Goal: Information Seeking & Learning: Learn about a topic

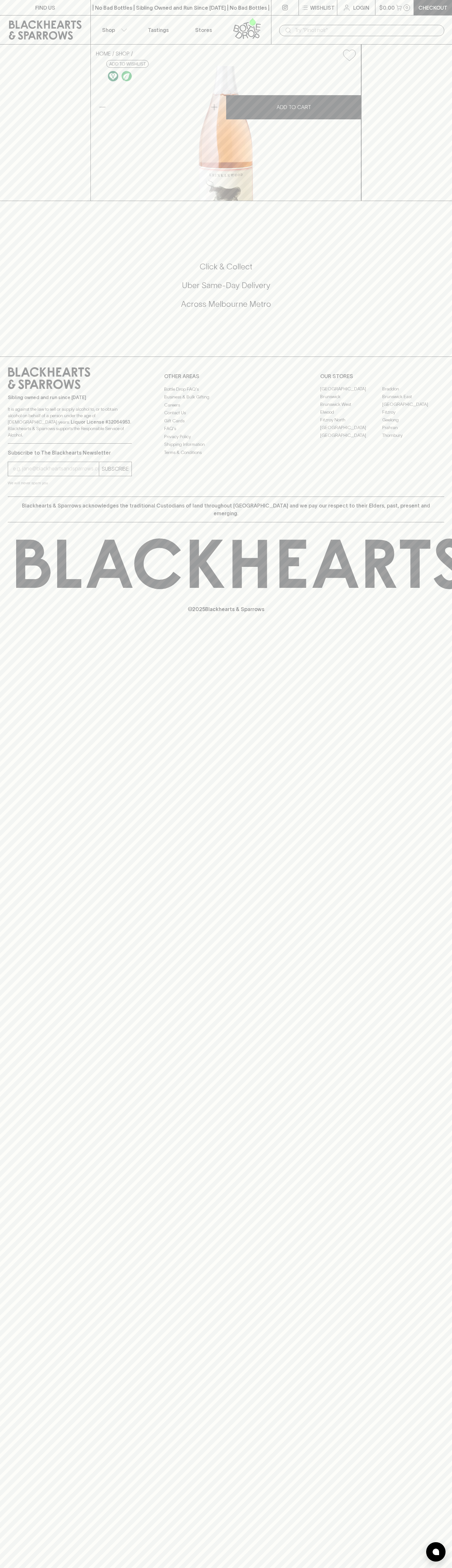
click at [109, 15] on div "| No Bad Bottles | Sibling Owned and Run Since [DATE] | No Bad Bottles | Siblin…" at bounding box center [181, 8] width 181 height 16
click at [448, 155] on div "HOME SHOP Krinklewood Liberte Non-Alc Sparking Rose Mourvedre 2022 $32.00 Add t…" at bounding box center [226, 122] width 452 height 157
click at [402, 1568] on html "FIND US | No Bad Bottles | Sibling Owned and Run Since [DATE] | No Bad Bottles …" at bounding box center [226, 784] width 452 height 1568
click at [12, 201] on div "HOME SHOP Krinklewood Liberte Non-Alc Sparking Rose Mourvedre 2022 $32.00 Add t…" at bounding box center [226, 122] width 452 height 157
